Goal: Transaction & Acquisition: Book appointment/travel/reservation

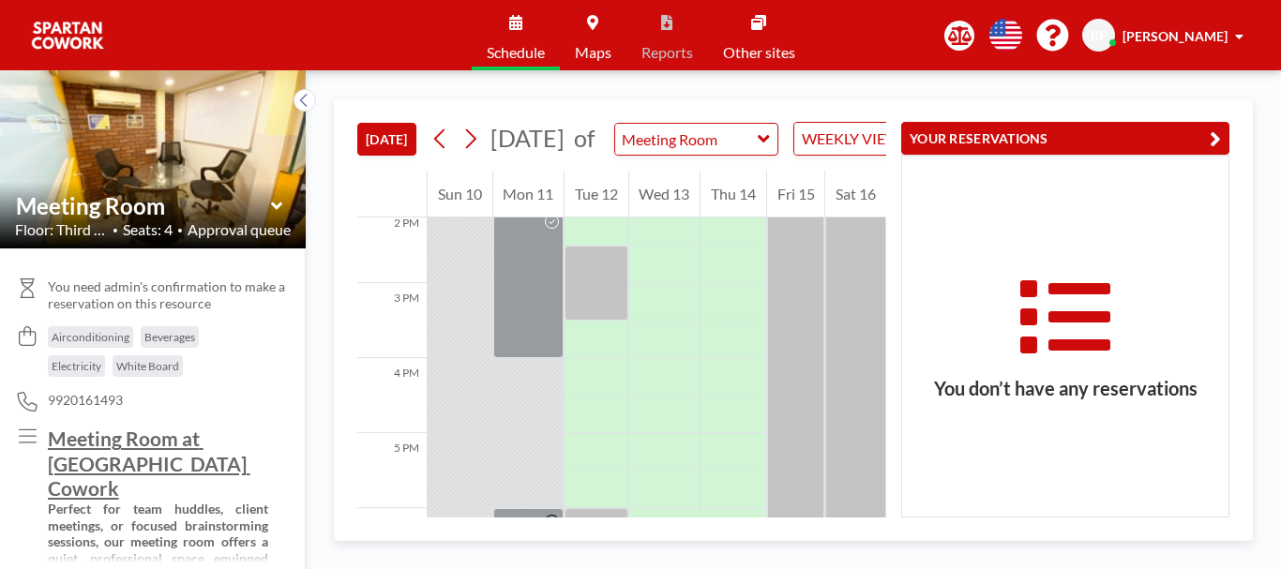
scroll to position [1097, 0]
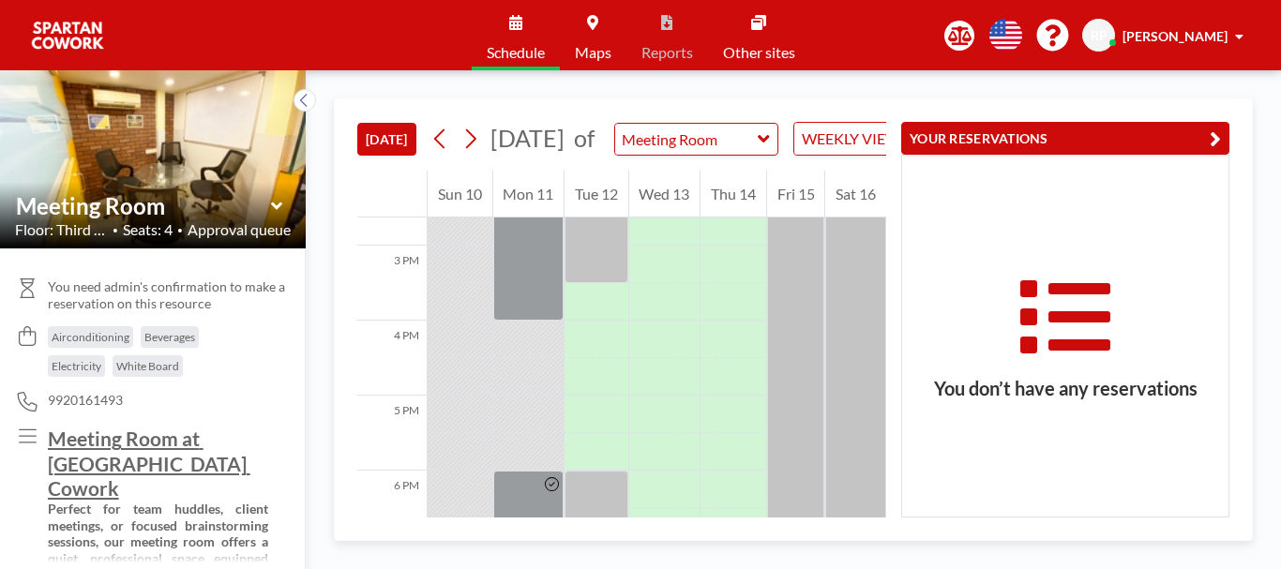
drag, startPoint x: 1133, startPoint y: 26, endPoint x: 1218, endPoint y: 38, distance: 86.1
click at [1108, 27] on span "RP" at bounding box center [1099, 35] width 17 height 17
click at [1190, 90] on span "Profile" at bounding box center [1187, 90] width 39 height 19
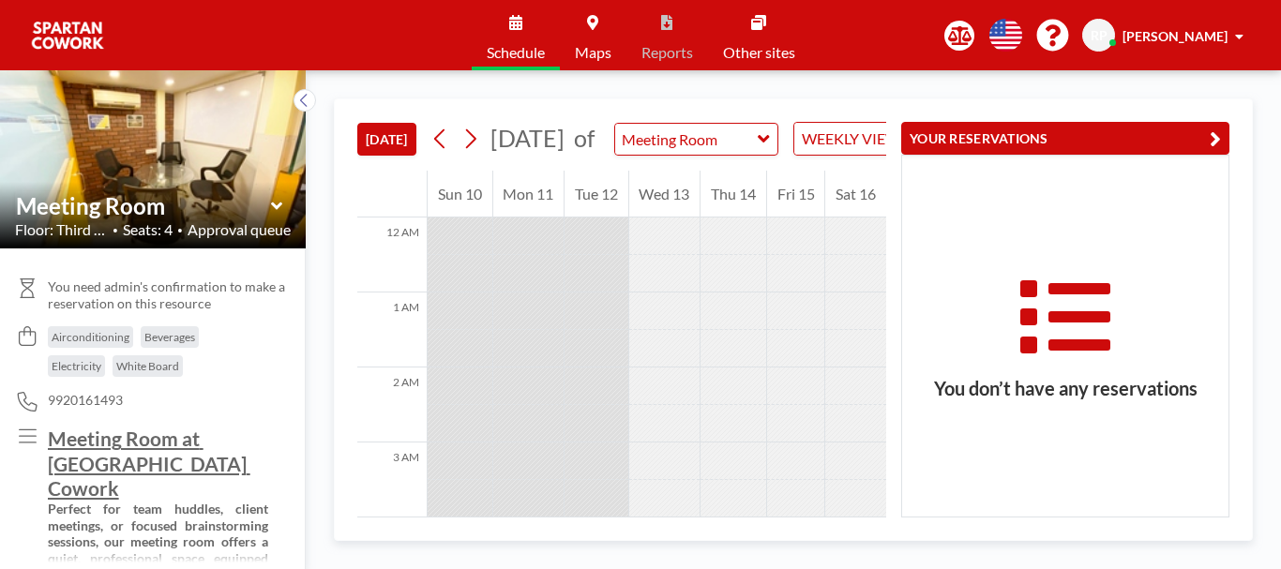
scroll to position [825, 0]
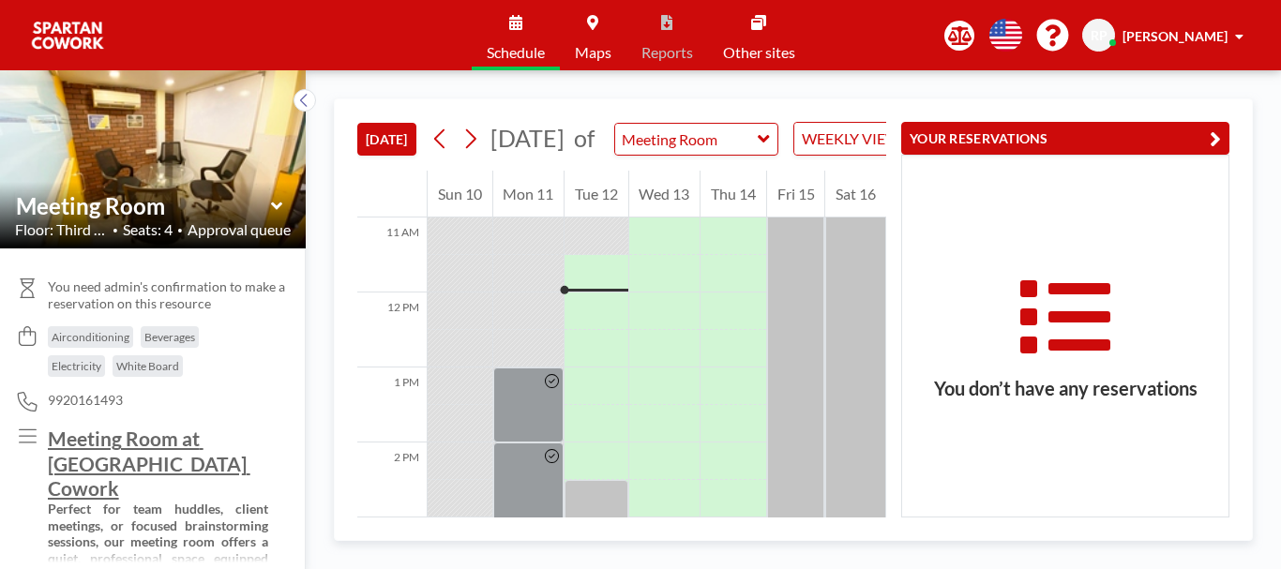
drag, startPoint x: 1267, startPoint y: 322, endPoint x: 1175, endPoint y: 360, distance: 99.6
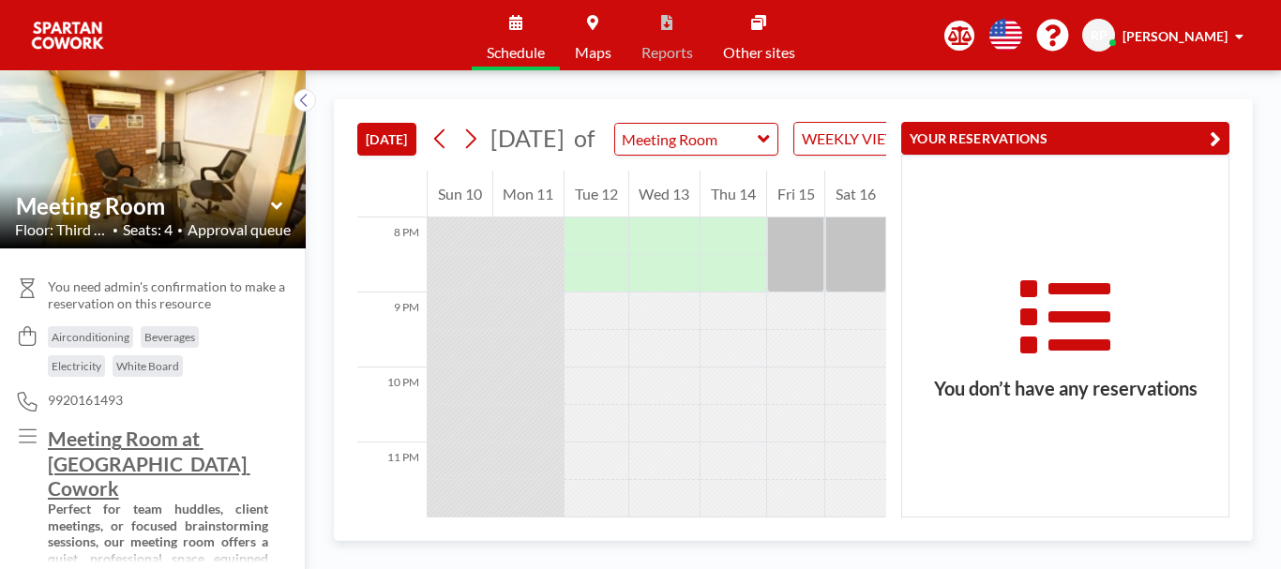
scroll to position [1544, 0]
drag, startPoint x: 895, startPoint y: 227, endPoint x: 887, endPoint y: 310, distance: 83.8
click at [887, 310] on div "YOUR RESERVATIONS You don’t have any reservations" at bounding box center [1057, 308] width 343 height 418
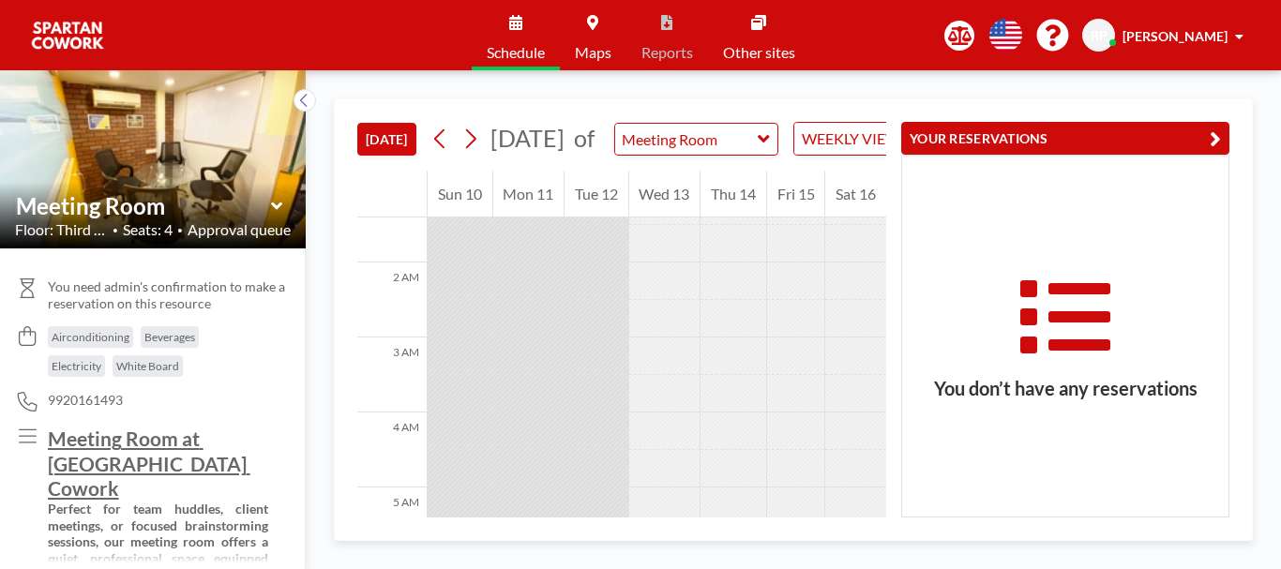
scroll to position [98, 0]
click at [34, 398] on icon at bounding box center [27, 402] width 25 height 20
click at [97, 403] on span "9920161493" at bounding box center [85, 400] width 75 height 17
drag, startPoint x: 119, startPoint y: 363, endPoint x: 189, endPoint y: 367, distance: 70.4
click at [189, 367] on div "Airconditioning Beverages Electricity White Board" at bounding box center [158, 355] width 220 height 58
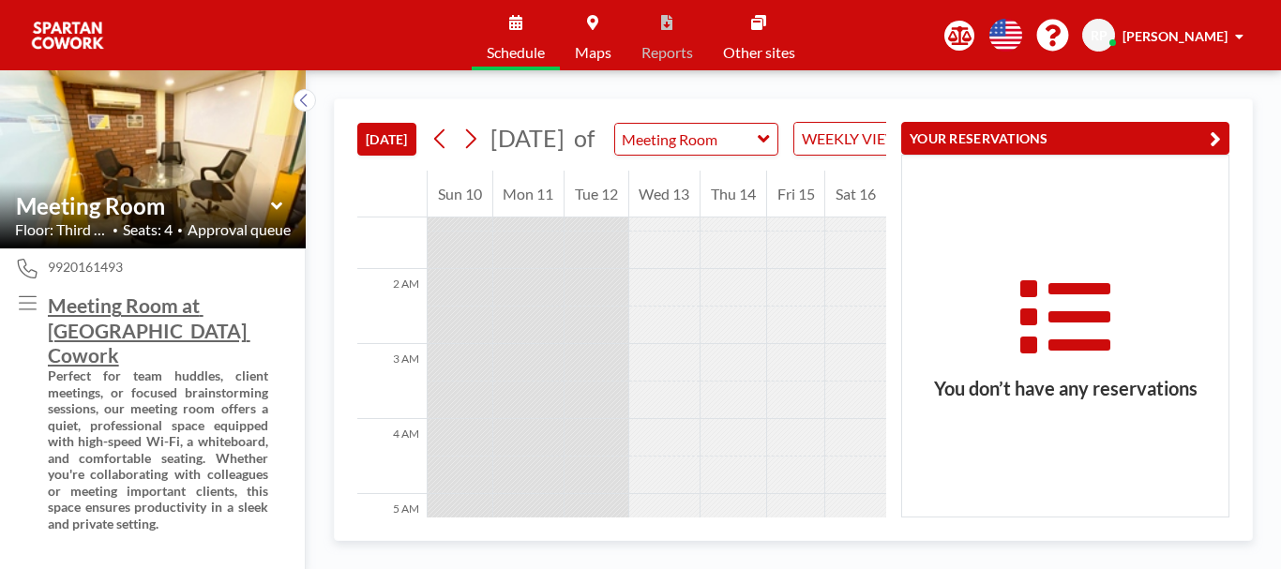
scroll to position [0, 0]
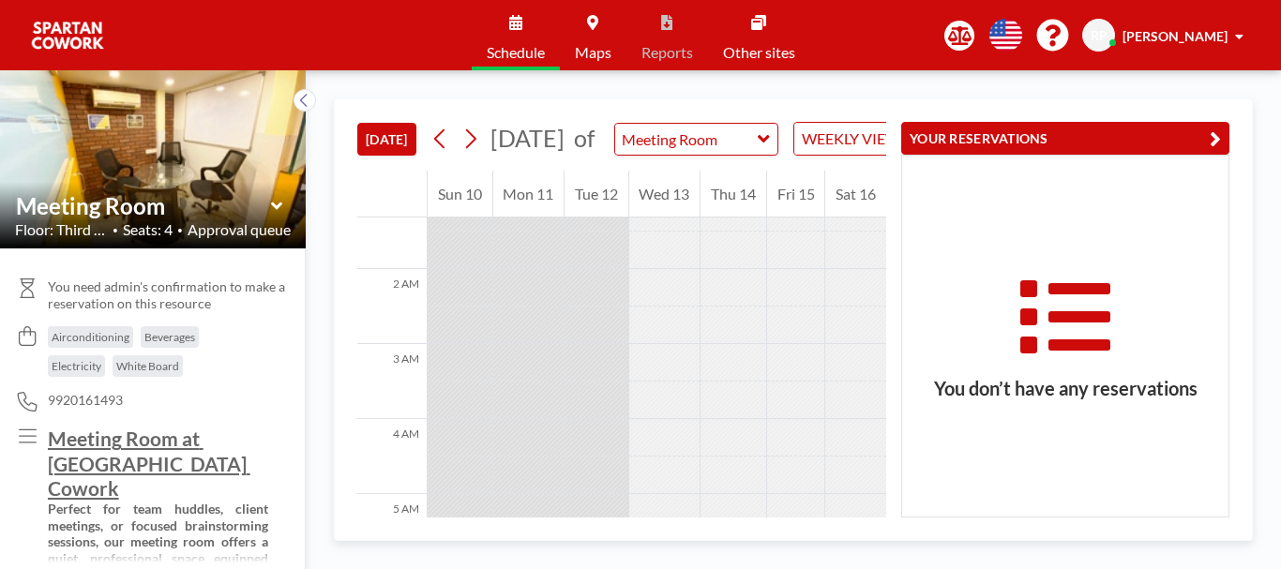
click at [598, 47] on span "Maps" at bounding box center [593, 52] width 37 height 15
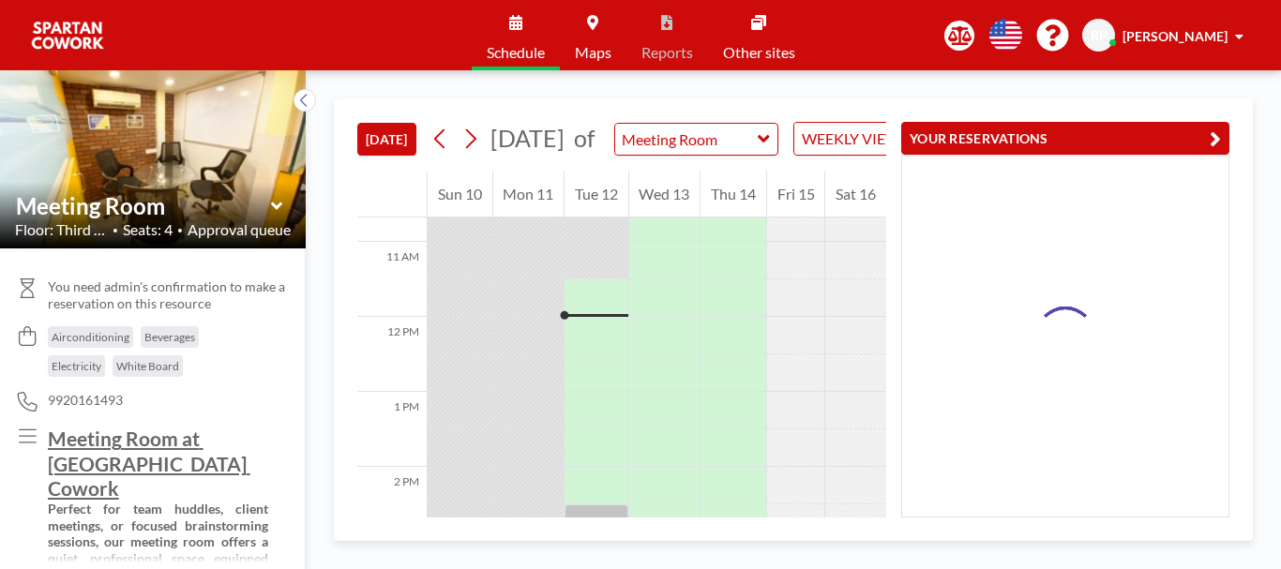
scroll to position [825, 0]
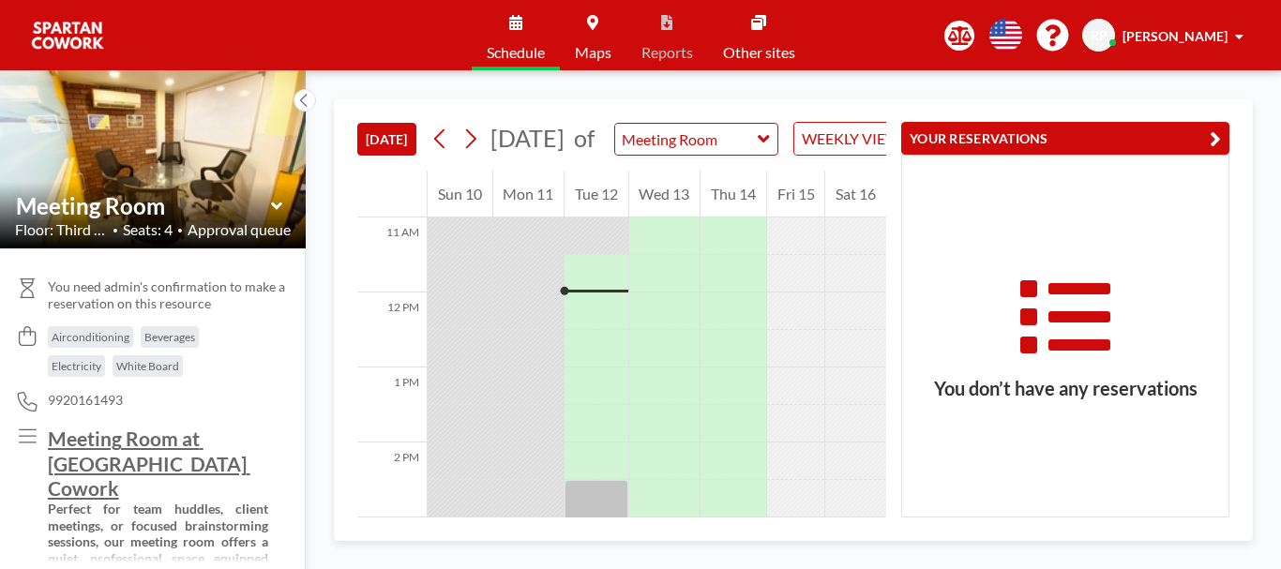
click at [180, 116] on img at bounding box center [153, 159] width 306 height 230
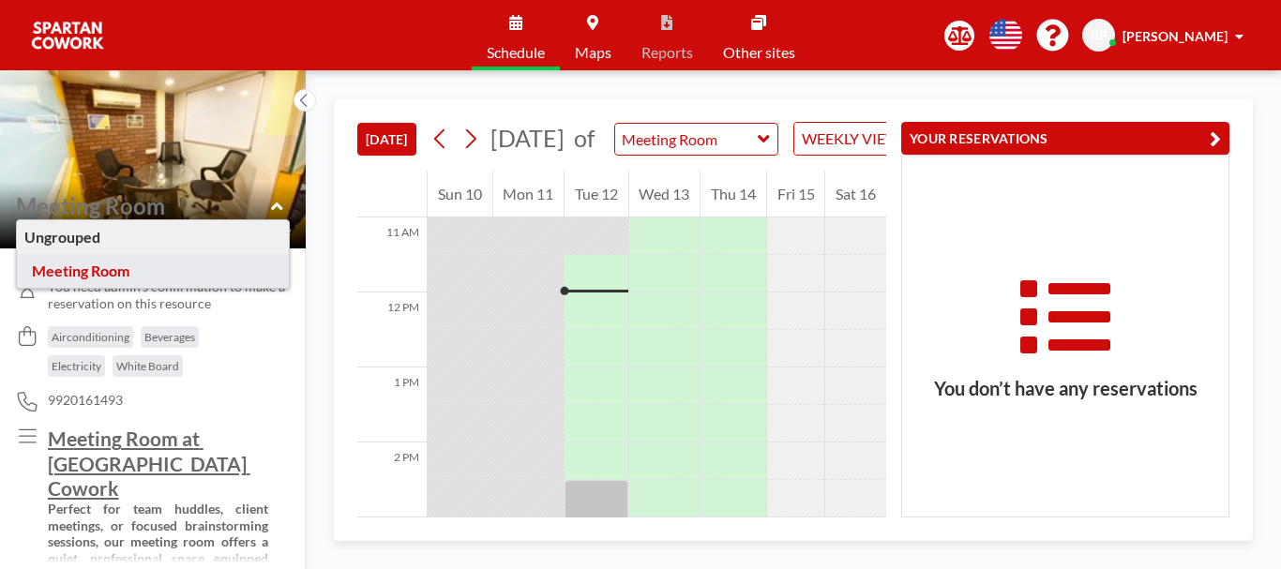
click at [268, 207] on input "text" at bounding box center [143, 205] width 255 height 27
type input "Meeting Room"
click at [255, 158] on img at bounding box center [153, 159] width 306 height 230
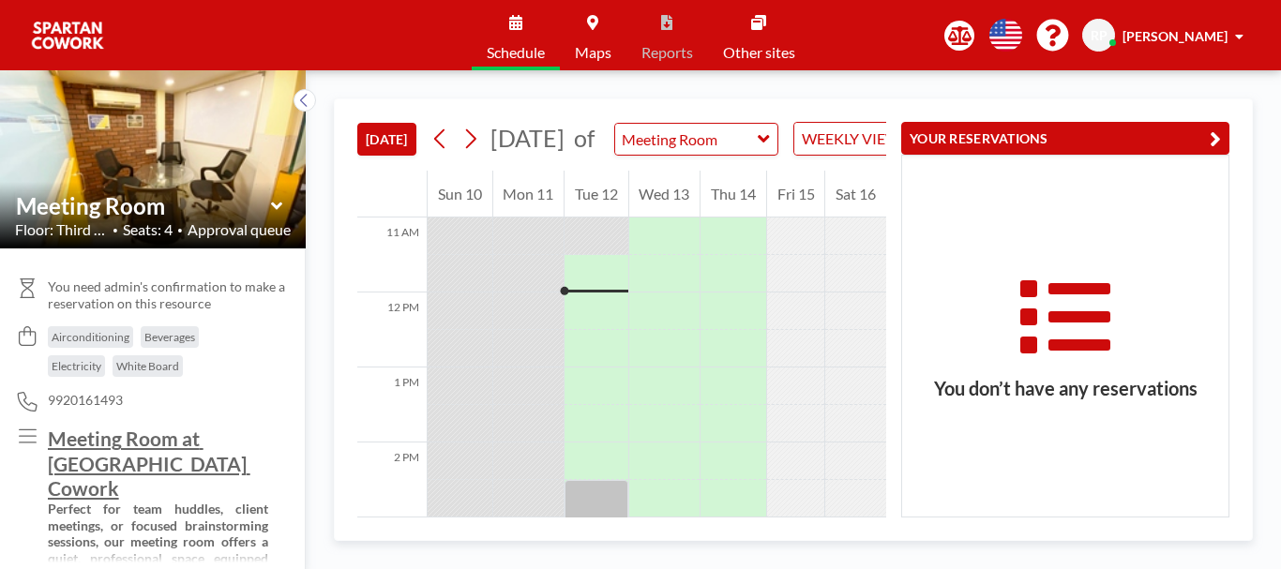
click at [276, 212] on icon at bounding box center [277, 206] width 12 height 19
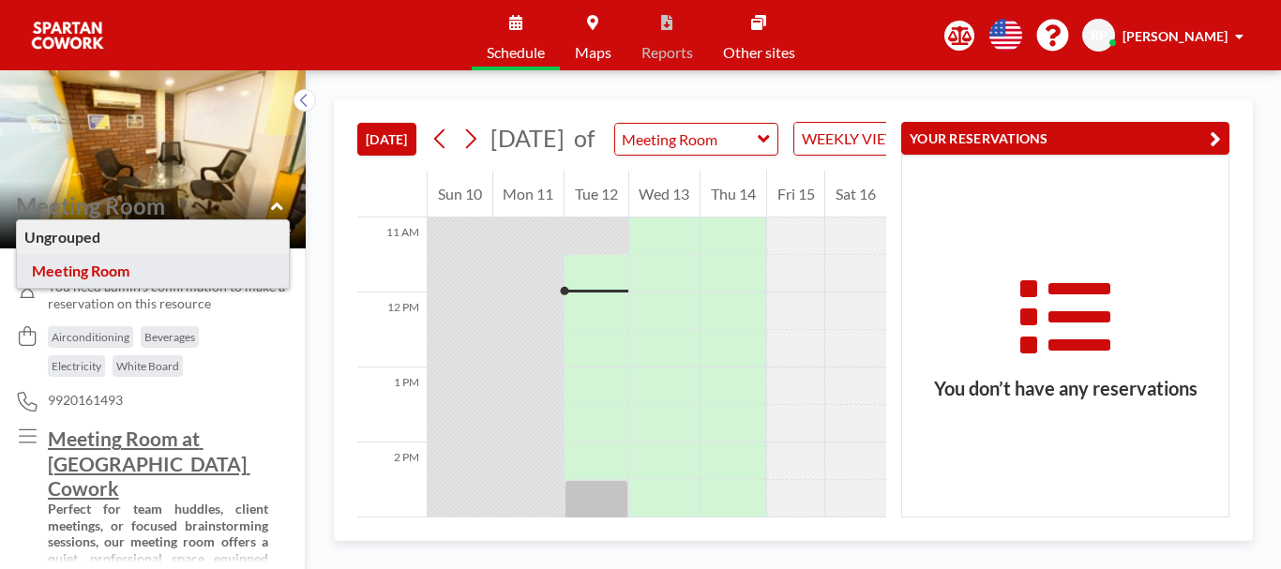
click at [275, 165] on img at bounding box center [153, 159] width 306 height 230
